Goal: Complete application form: Complete application form

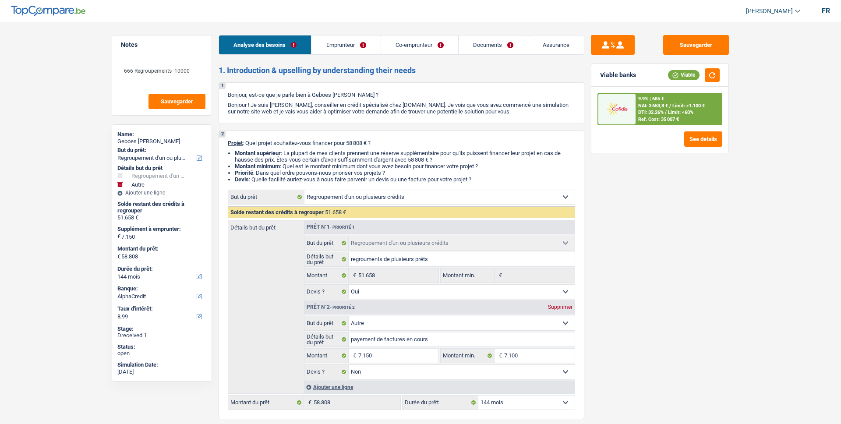
select select "refinancing"
select select "other"
select select "144"
select select "alphacredit"
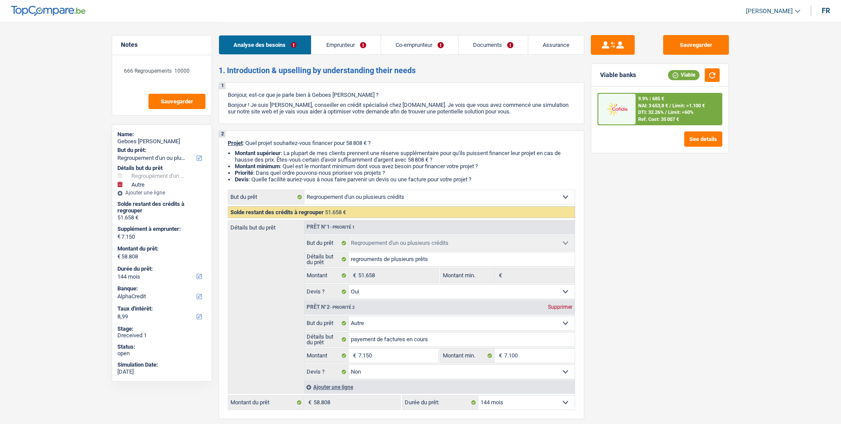
select select "refinancing"
select select "yes"
select select "other"
select select "false"
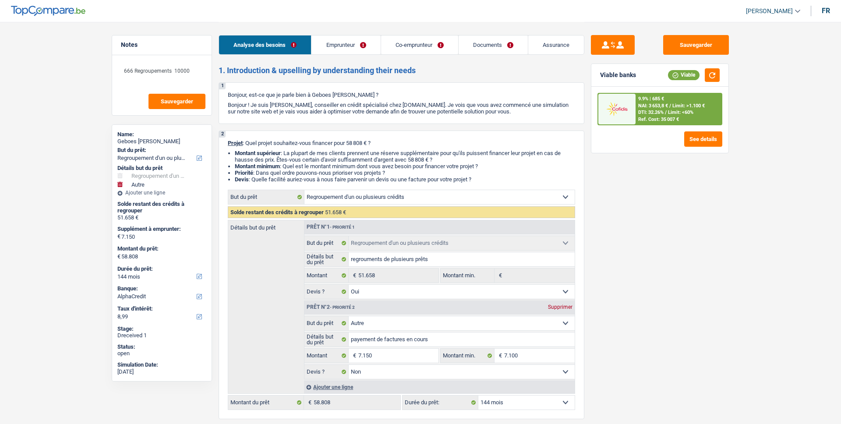
select select "144"
select select "worker"
select select "netSalary"
select select "mealVouchers"
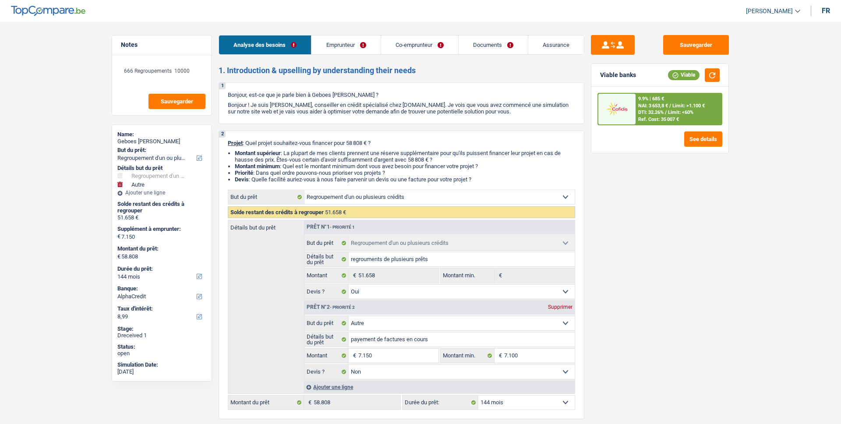
select select "familyAllowances"
select select "netSalary"
select select "mealVouchers"
select select "familyAllowances"
select select "rents"
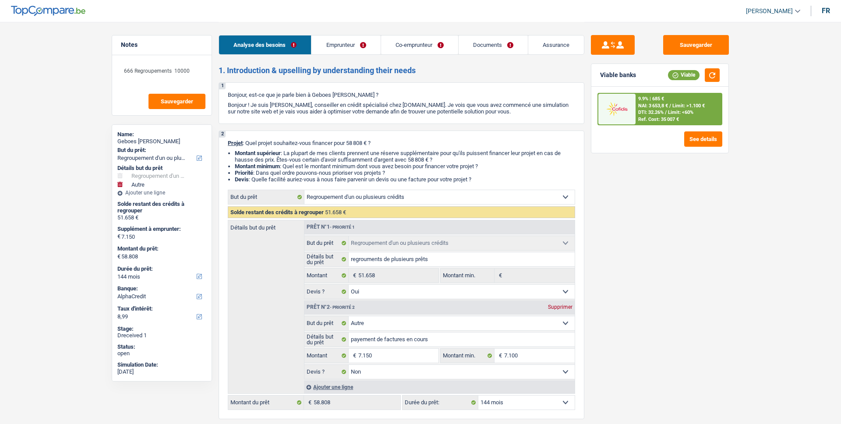
select select "creditConsolidation"
select select "144"
select select "cardOrCredit"
select select "refinancing"
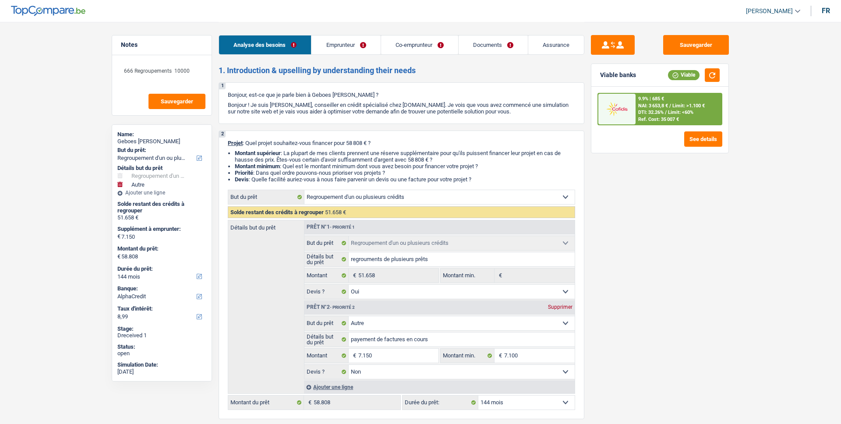
select select "yes"
select select "other"
select select "false"
select select "144"
click at [478, 46] on link "Documents" at bounding box center [492, 44] width 69 height 19
